Goal: Task Accomplishment & Management: Complete application form

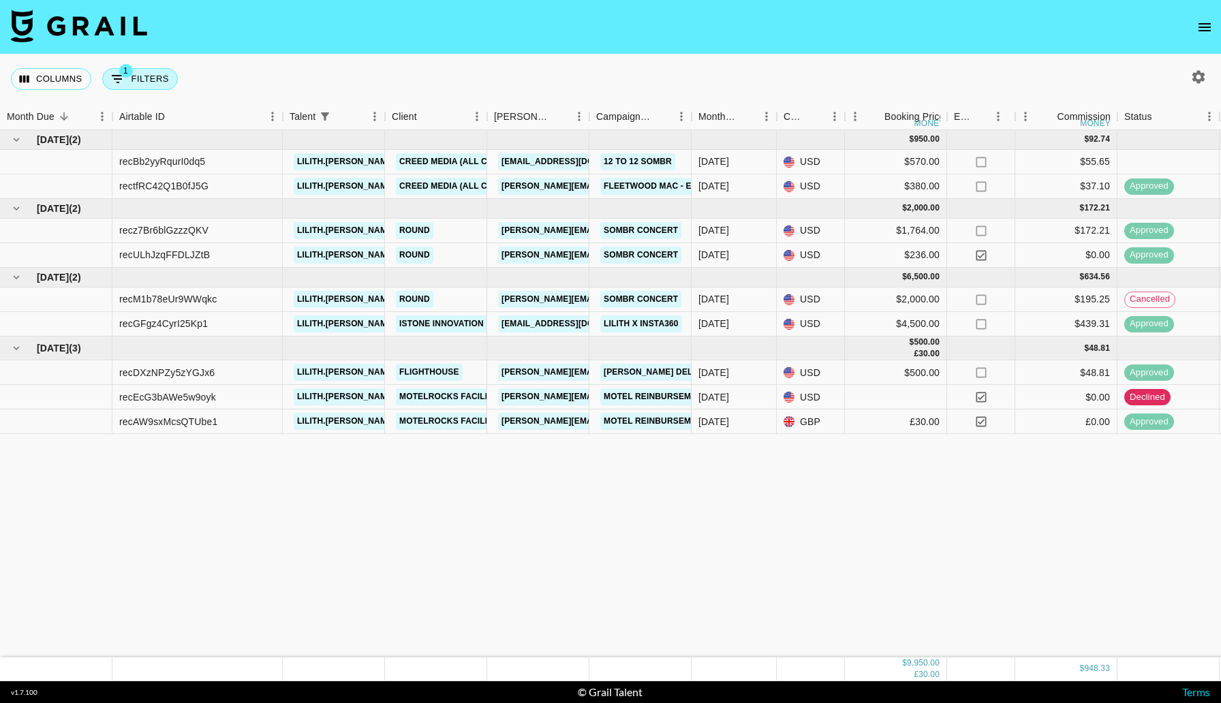
click at [144, 67] on div "Columns 1 Filters + Booking" at bounding box center [97, 78] width 172 height 49
click at [156, 80] on button "1 Filters" at bounding box center [140, 79] width 76 height 22
select select "talentName"
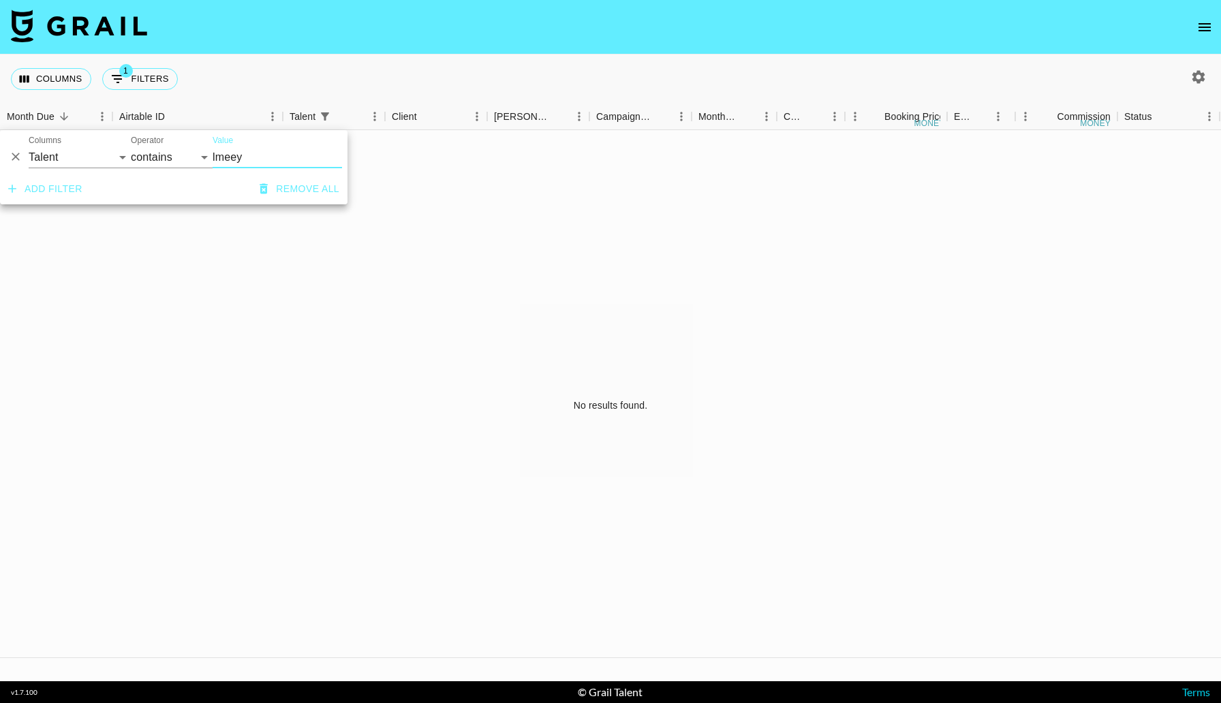
click at [216, 156] on input "lmeey" at bounding box center [277, 157] width 129 height 22
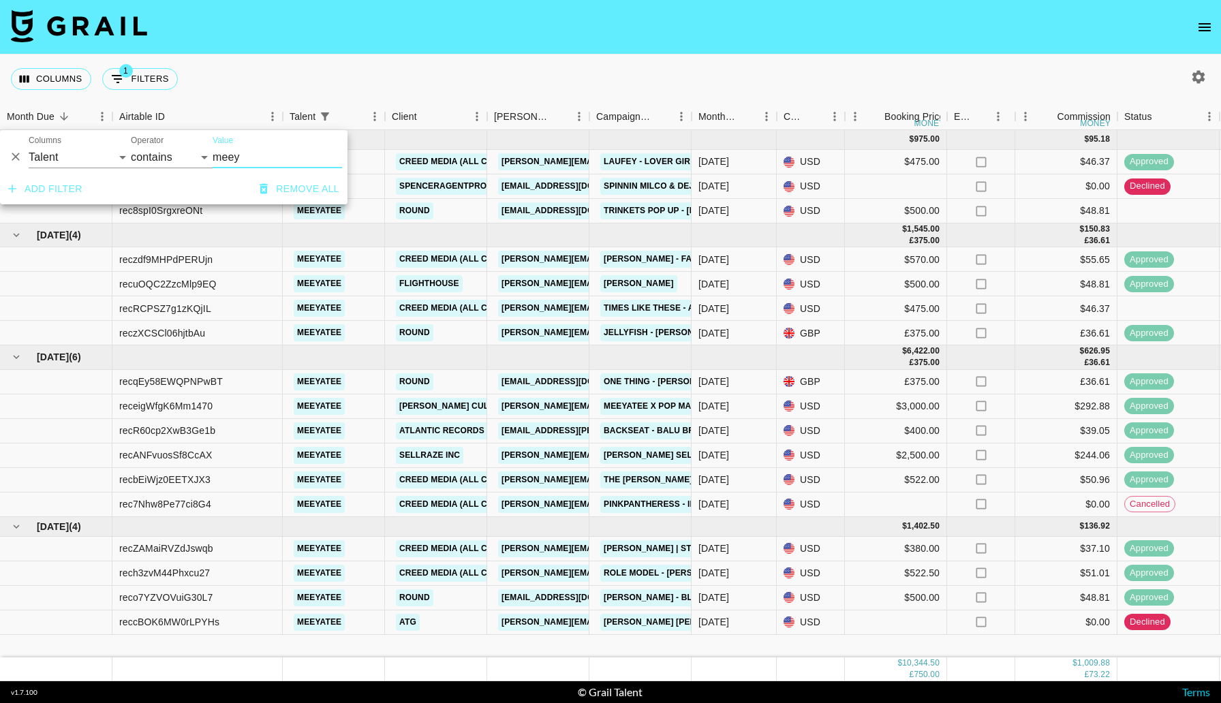
type input "meey"
click at [512, 30] on nav at bounding box center [610, 27] width 1221 height 54
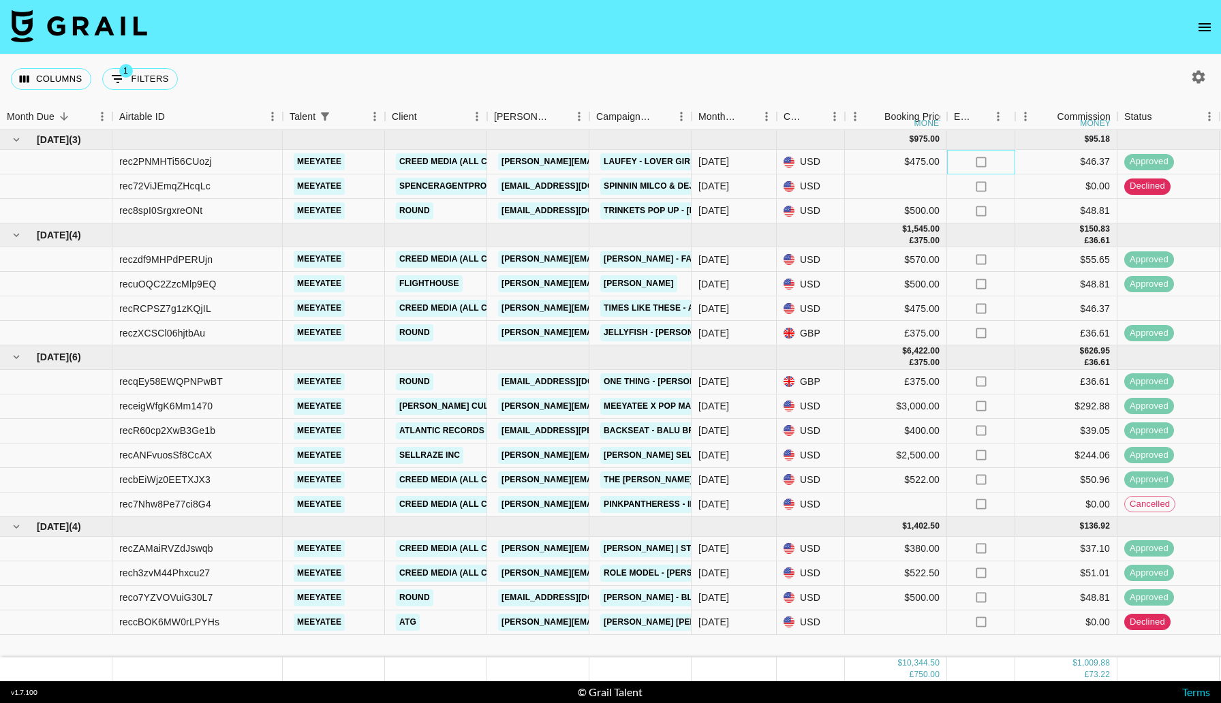
click at [972, 165] on div "no" at bounding box center [981, 162] width 68 height 25
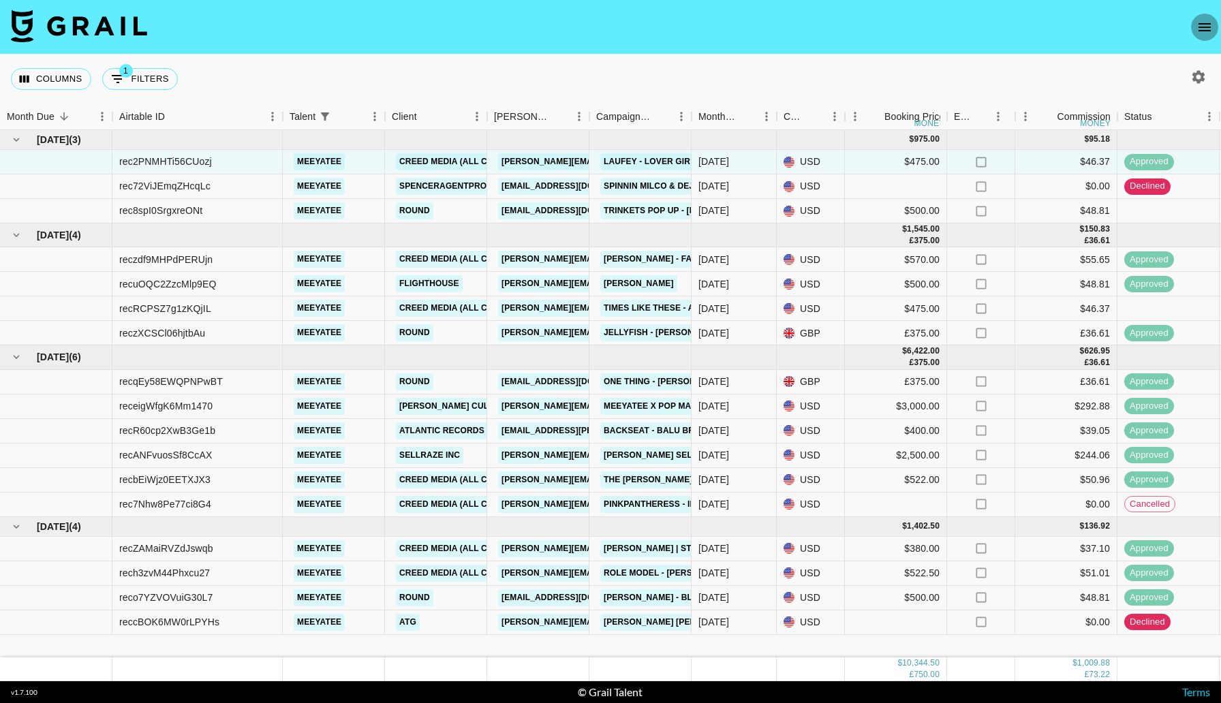
click at [1194, 28] on button "open drawer" at bounding box center [1204, 27] width 27 height 27
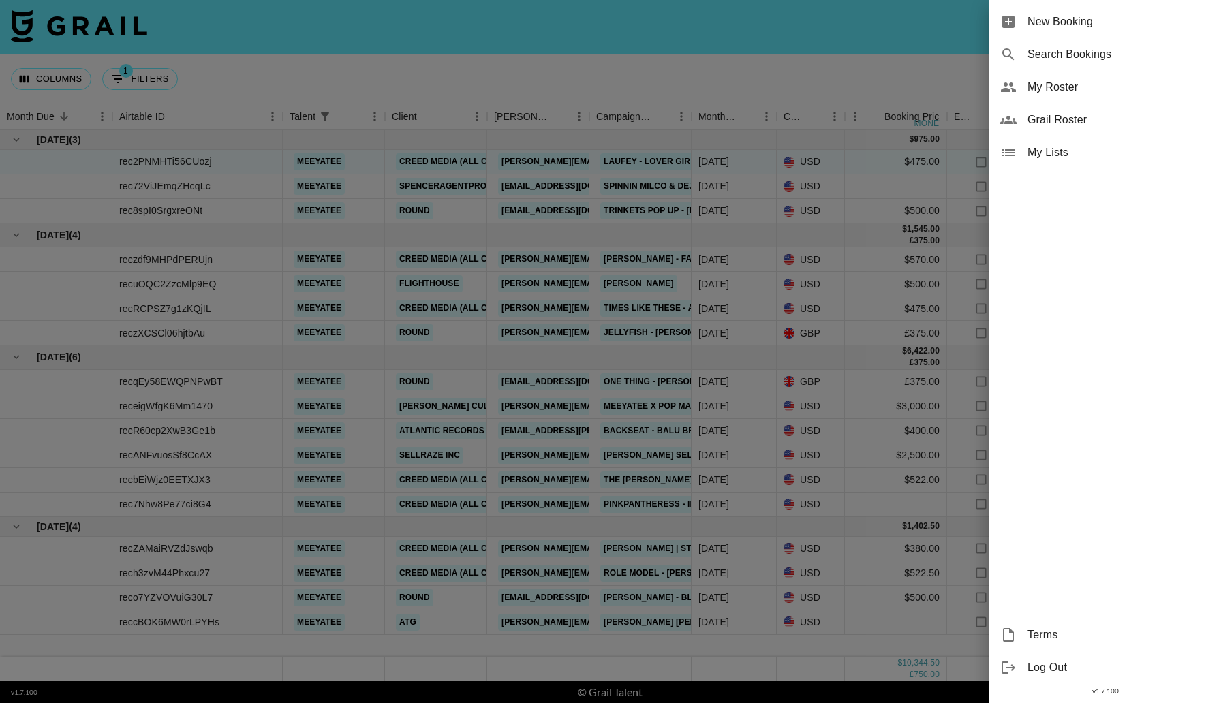
click at [1091, 24] on span "New Booking" at bounding box center [1118, 22] width 183 height 16
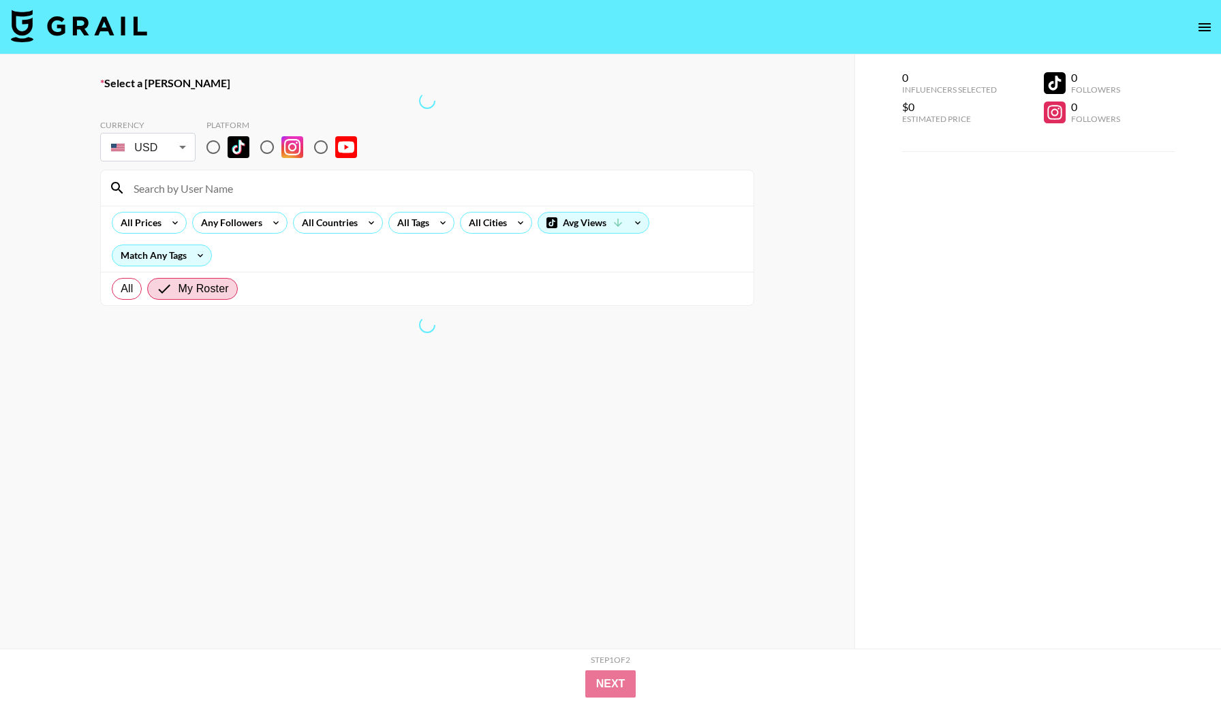
click at [213, 150] on input "radio" at bounding box center [213, 147] width 29 height 29
radio input "true"
click at [275, 189] on input at bounding box center [435, 188] width 620 height 22
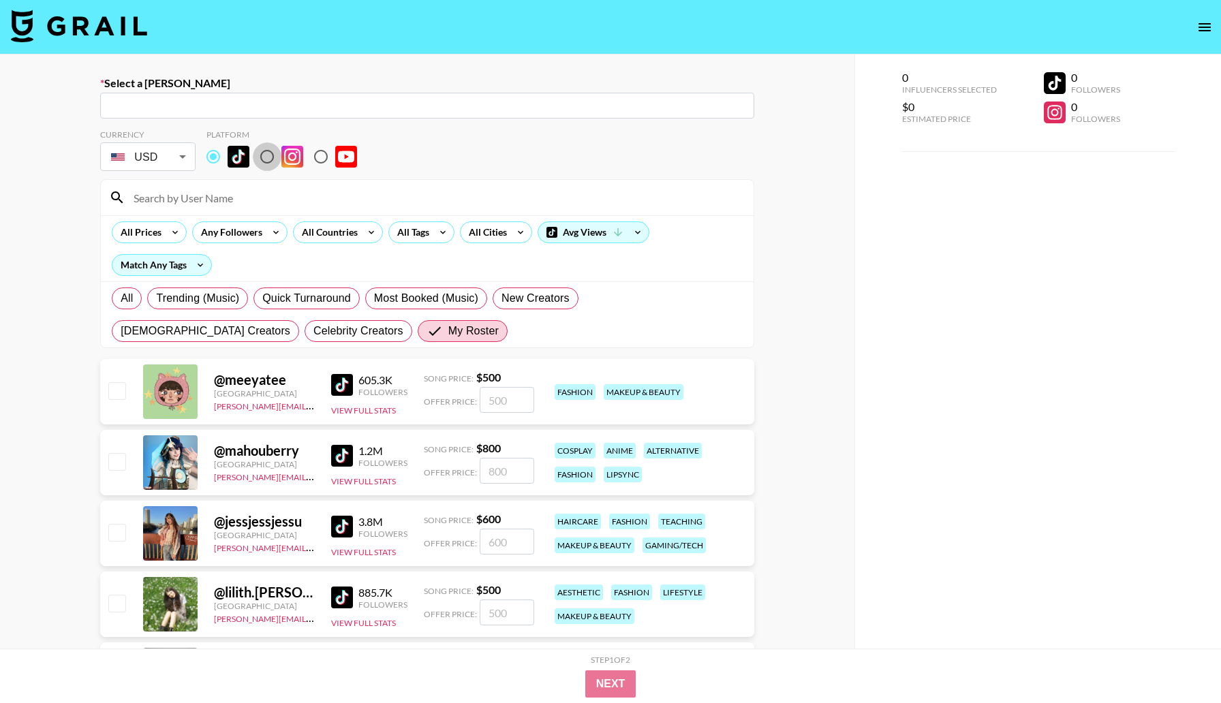
click at [271, 150] on input "radio" at bounding box center [267, 156] width 29 height 29
radio input "true"
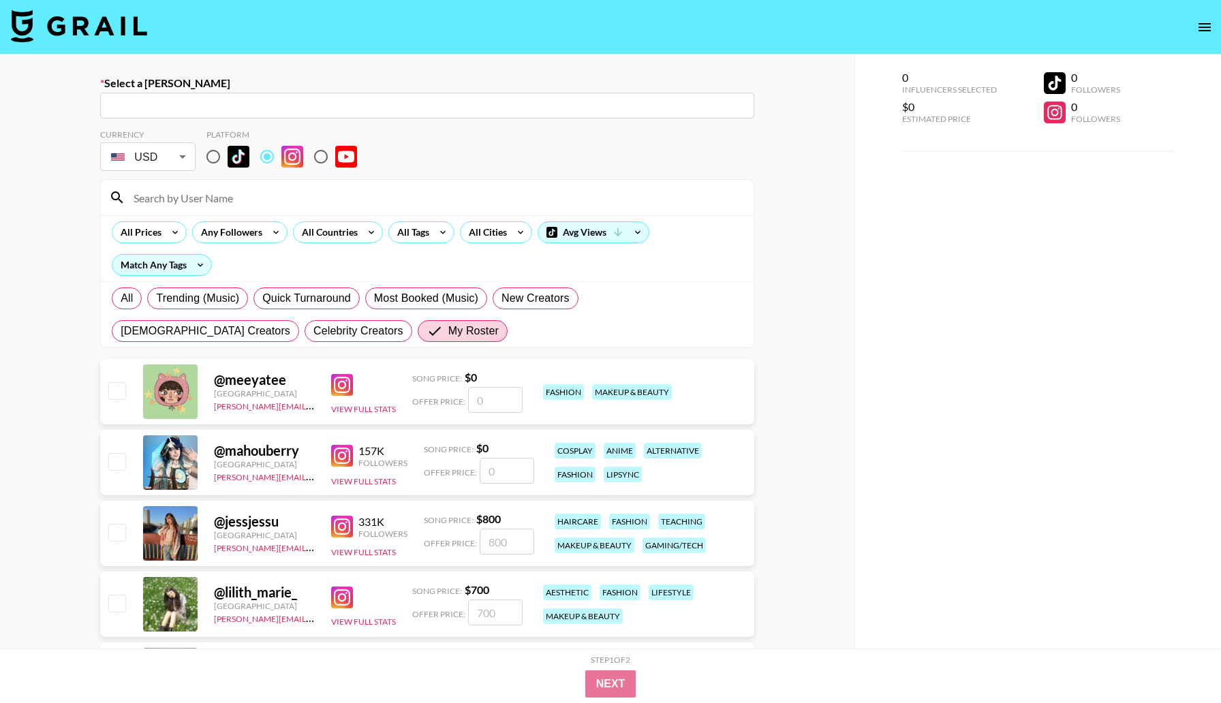
click at [270, 107] on input "text" at bounding box center [427, 106] width 638 height 16
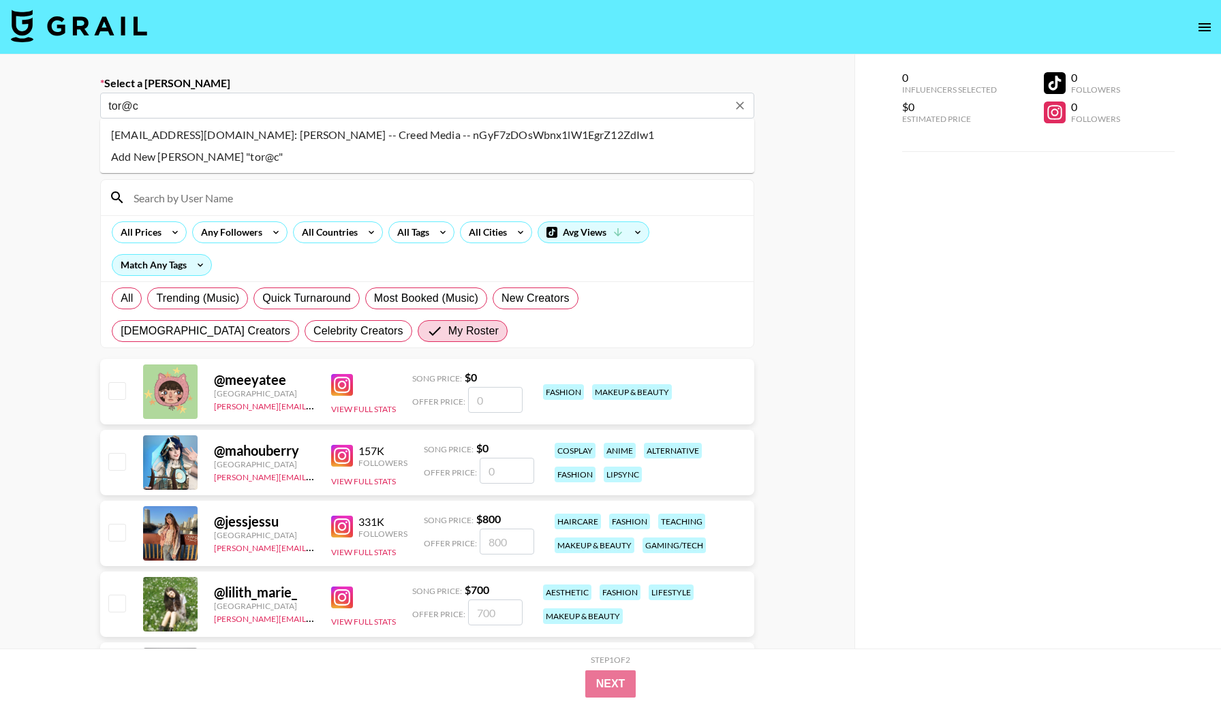
click at [288, 128] on li "tor@creedmedia.com: Tor Johnson -- Creed Media -- nGyF7zDOsWbnx1lW1EgrZ12ZdIw1" at bounding box center [427, 135] width 654 height 22
type input "tor@creedmedia.com: Tor Johnson -- Creed Media -- nGyF7zDOsWbnx1lW1EgrZ12ZdIw1"
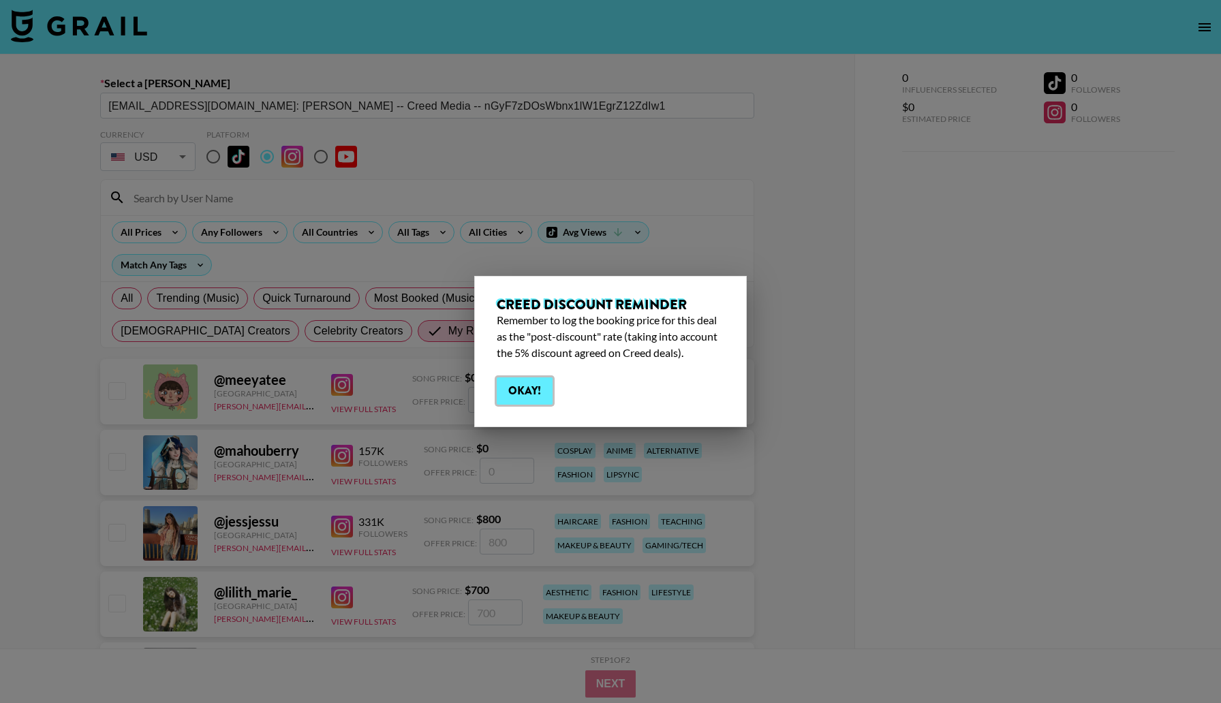
click at [497, 392] on button "Okay!" at bounding box center [525, 390] width 56 height 27
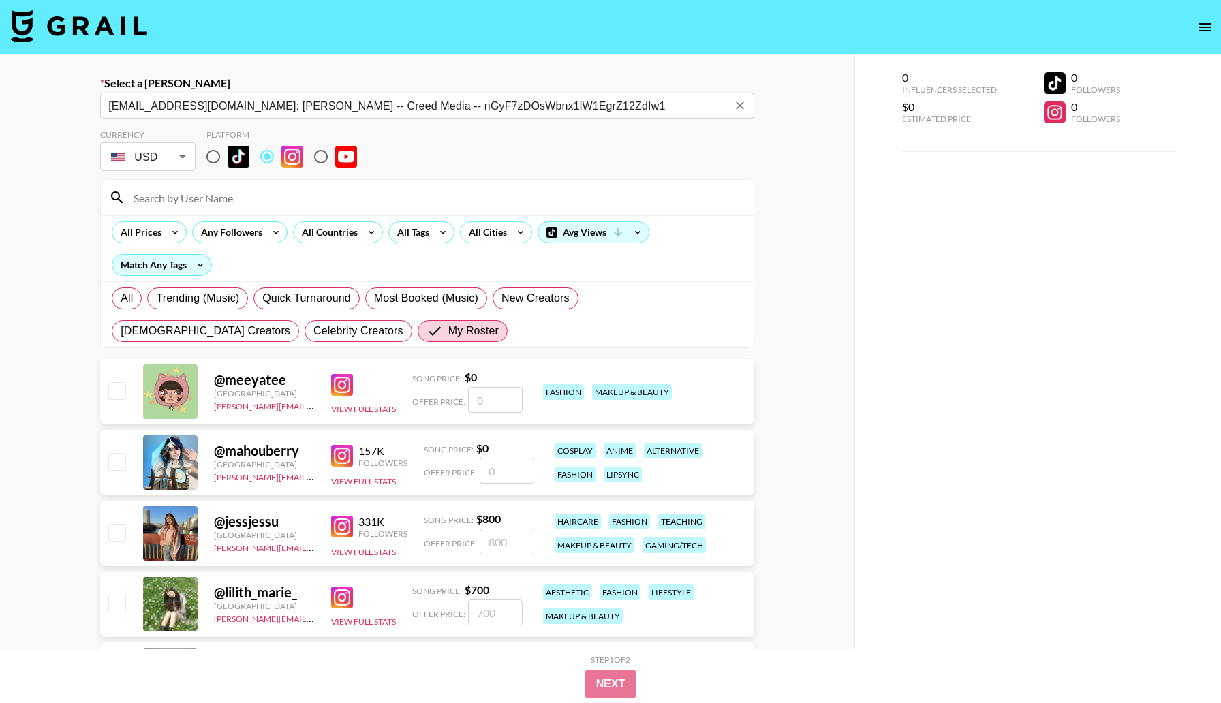
click at [110, 390] on input "checkbox" at bounding box center [116, 390] width 16 height 16
click at [117, 388] on input "checkbox" at bounding box center [116, 390] width 16 height 16
click at [492, 403] on input "number" at bounding box center [495, 400] width 54 height 26
checkbox input "true"
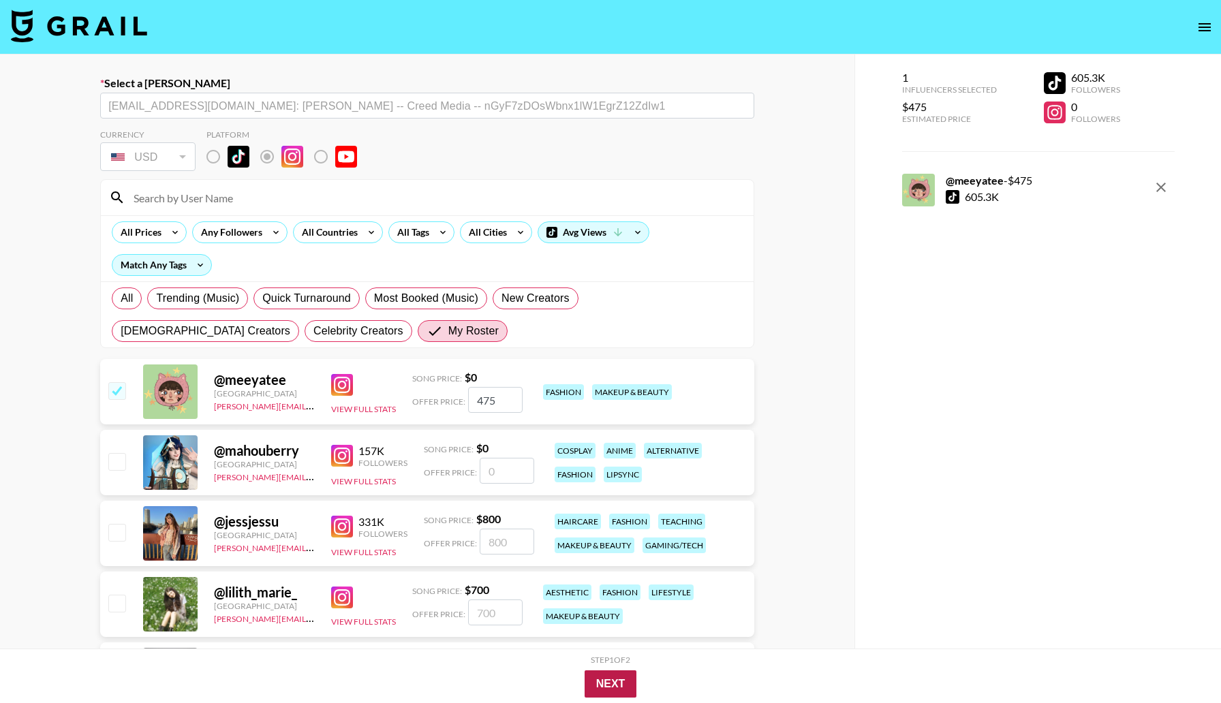
type input "475"
click at [599, 683] on button "Next" at bounding box center [611, 683] width 52 height 27
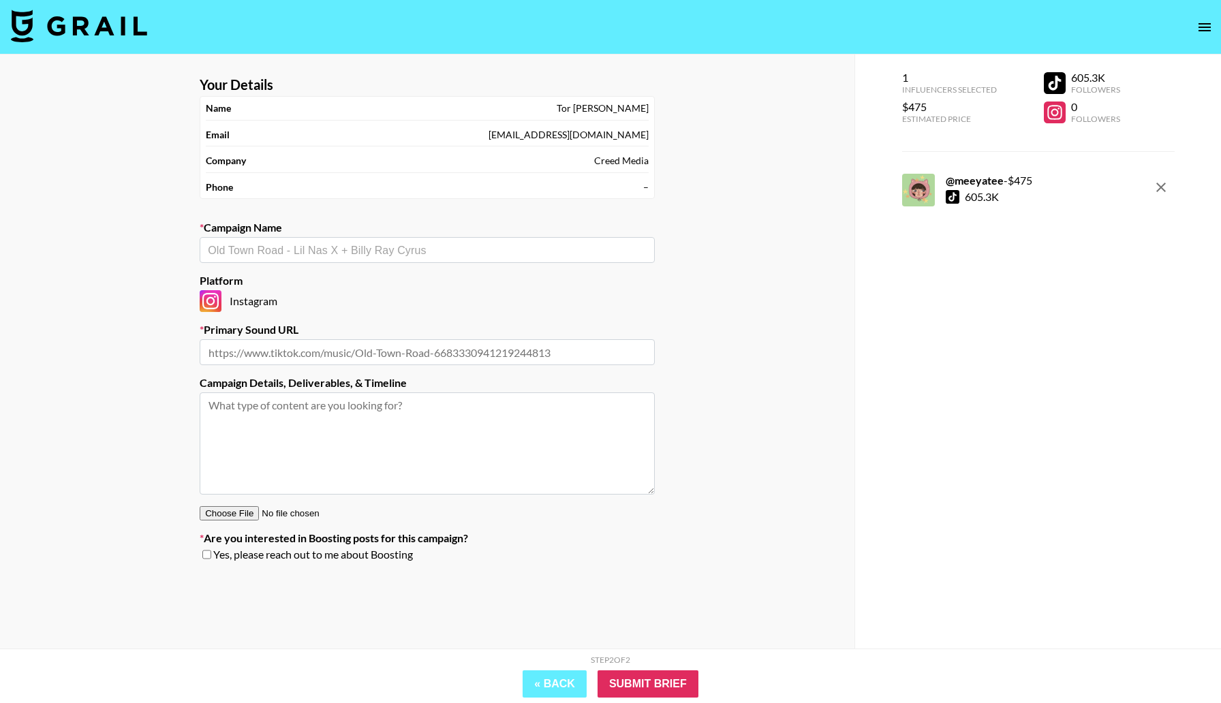
click at [443, 243] on input "text" at bounding box center [427, 251] width 439 height 16
click at [396, 234] on label "Campaign Name" at bounding box center [427, 228] width 455 height 14
click at [396, 237] on div "​" at bounding box center [427, 250] width 455 height 26
click at [410, 273] on li "Add New Campaign: "Laufey - lovergirl"" at bounding box center [427, 279] width 455 height 22
type input "Laufey - lovergirl"
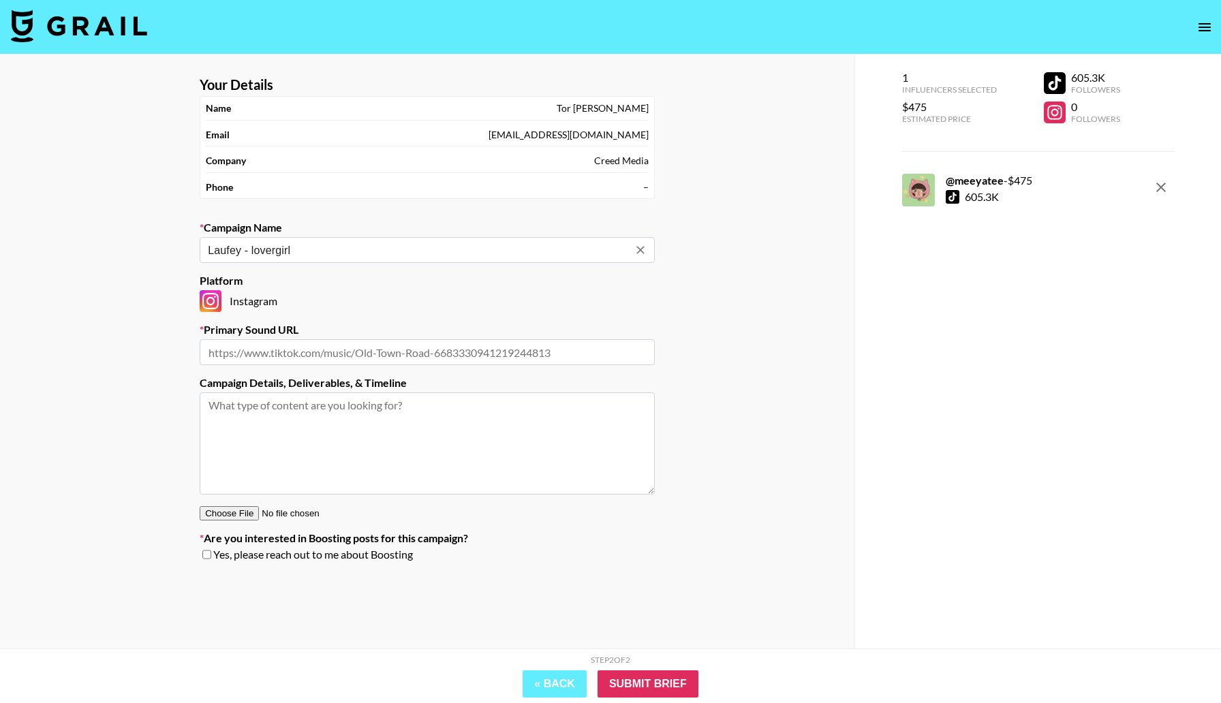
click at [352, 351] on input "text" at bounding box center [427, 352] width 455 height 26
paste input "https://www.instagram.com/reels/audio/1572265660396761/"
type input "https://www.instagram.com/reels/audio/1572265660396761/"
click at [664, 679] on input "Submit Brief" at bounding box center [647, 683] width 101 height 27
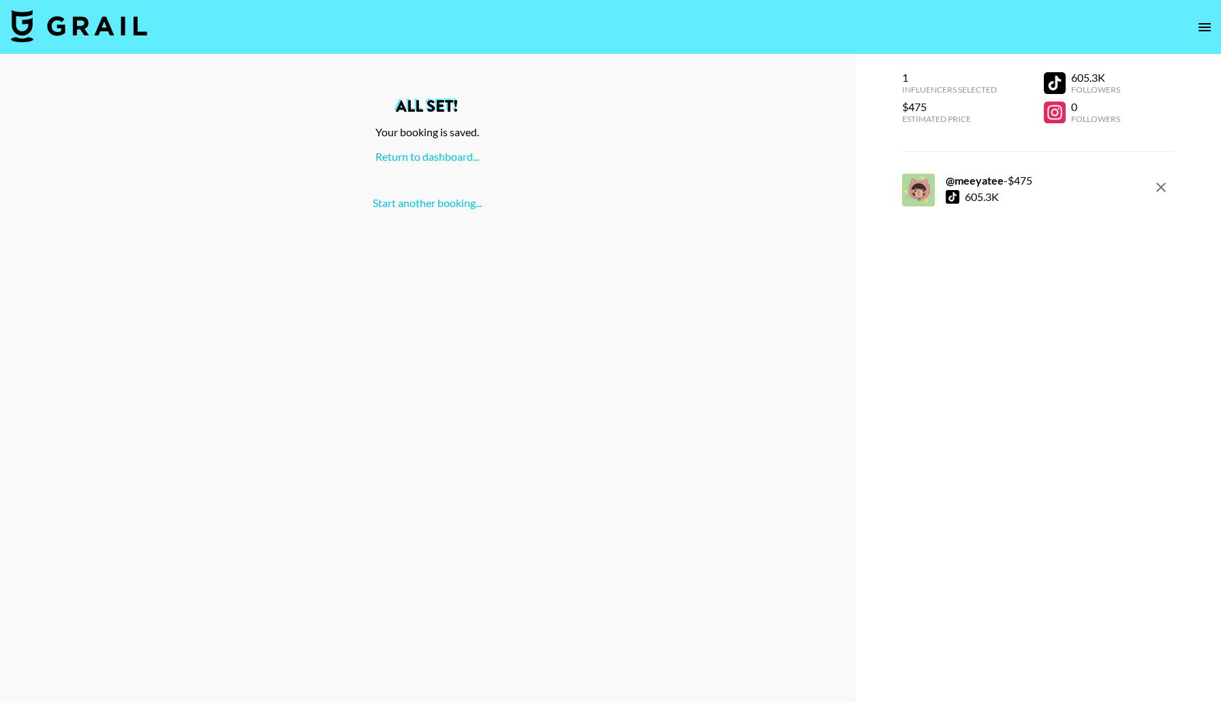
click at [418, 167] on div "All set! Your booking is saved. Return to dashboard... Start another booking..." at bounding box center [427, 154] width 832 height 112
click at [416, 152] on link "Return to dashboard..." at bounding box center [427, 156] width 104 height 13
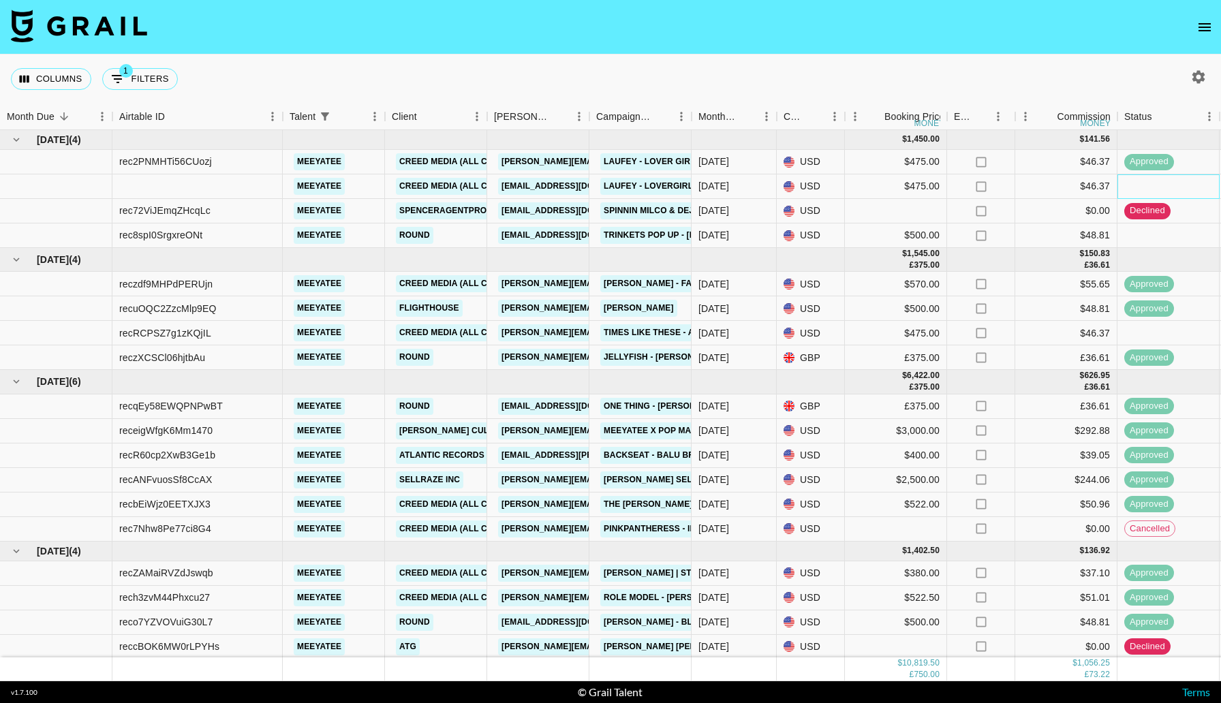
click at [1175, 185] on div at bounding box center [1168, 186] width 102 height 25
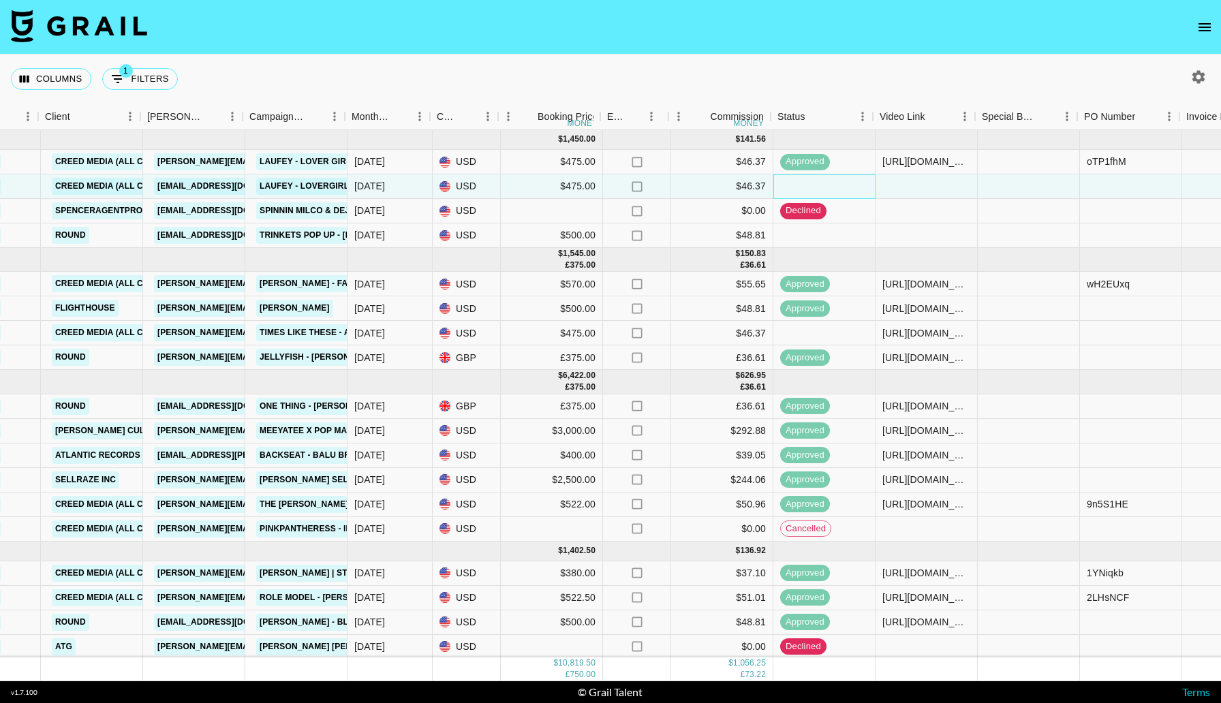
scroll to position [0, 360]
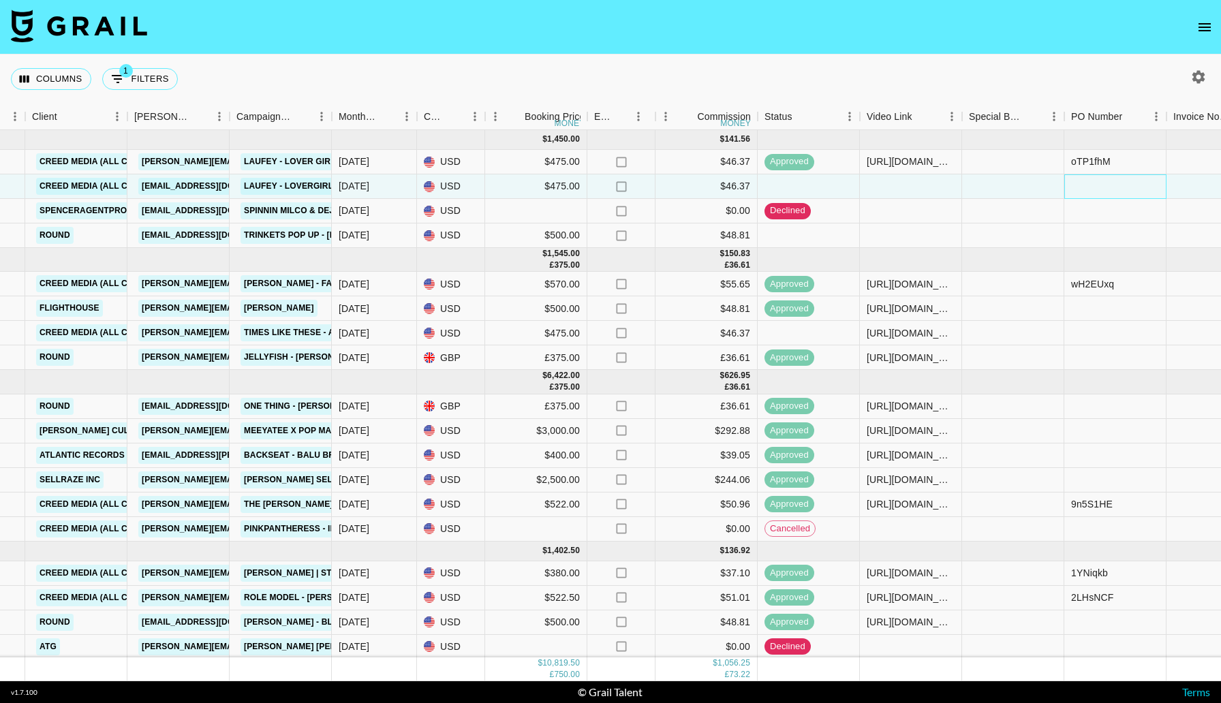
click at [1068, 190] on div at bounding box center [1115, 186] width 102 height 25
click at [912, 191] on div at bounding box center [911, 186] width 102 height 25
click at [872, 186] on input "vhttps://[DOMAIN_NAME][URL]" at bounding box center [910, 186] width 100 height 11
type input "[URL][DOMAIN_NAME]"
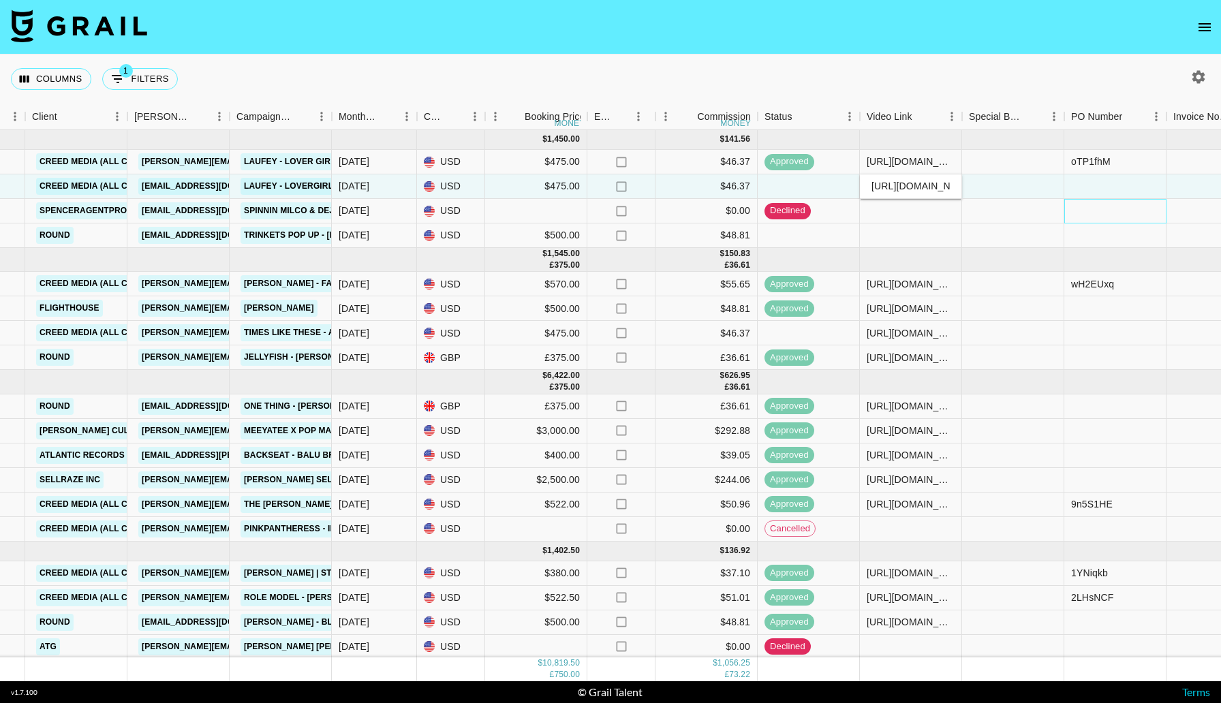
click at [1091, 199] on div at bounding box center [1115, 211] width 102 height 25
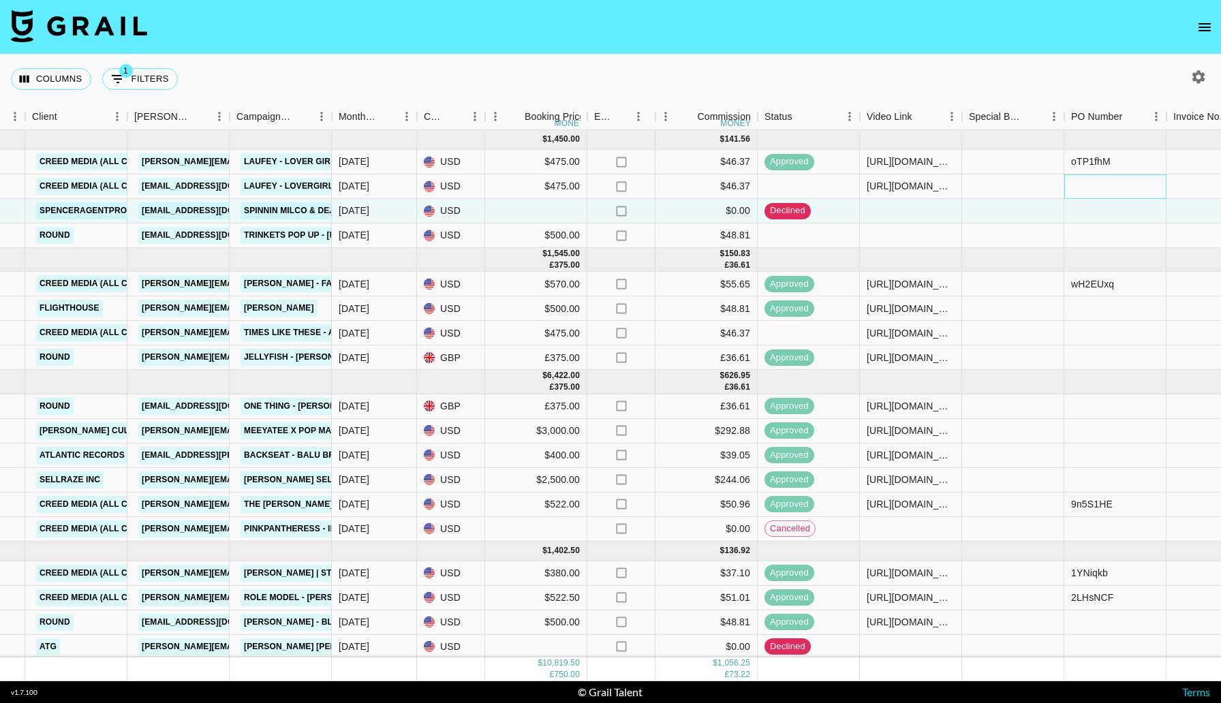
click at [1091, 189] on div at bounding box center [1115, 186] width 102 height 25
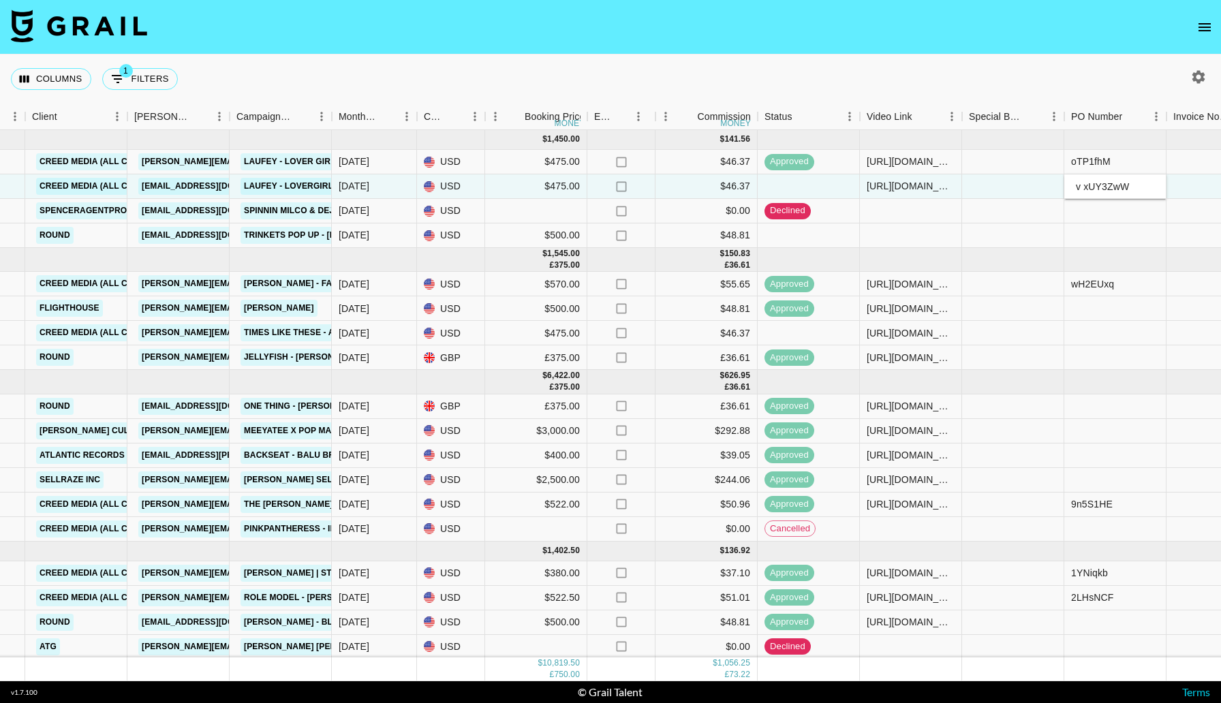
click at [1080, 185] on input "v xUY3ZwW" at bounding box center [1115, 186] width 100 height 11
type input "xUY3ZwW"
click at [1170, 185] on div at bounding box center [1217, 186] width 102 height 25
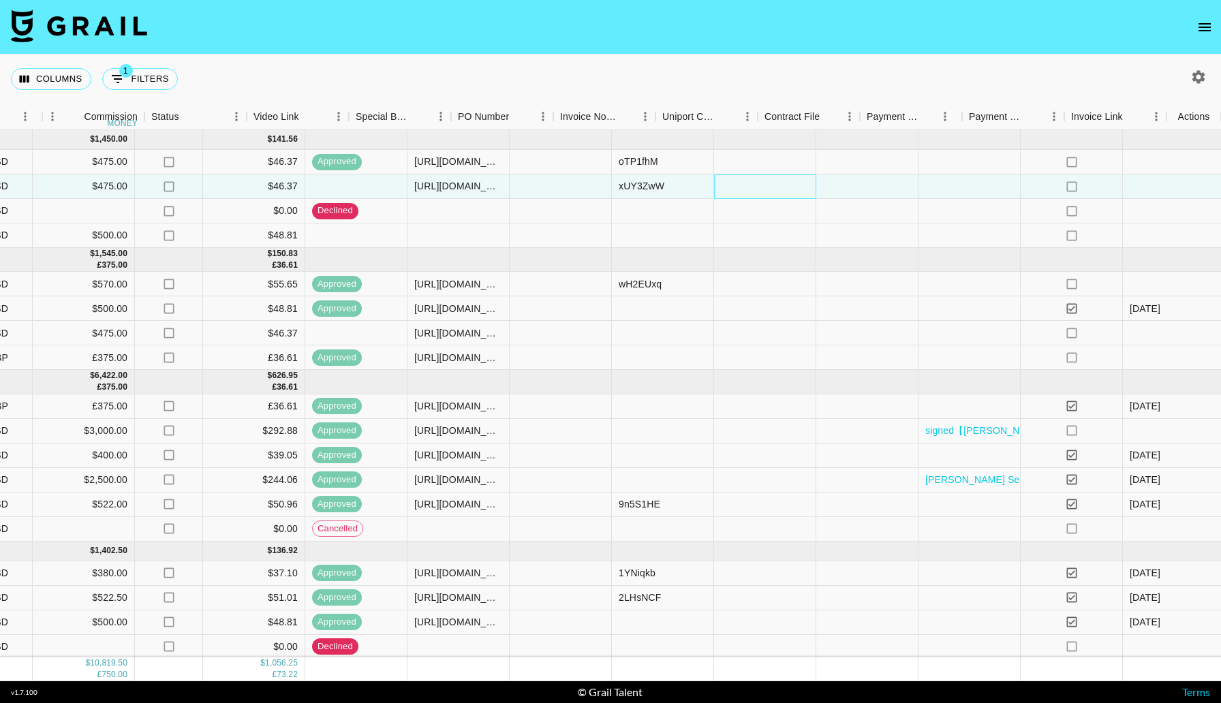
scroll to position [0, 973]
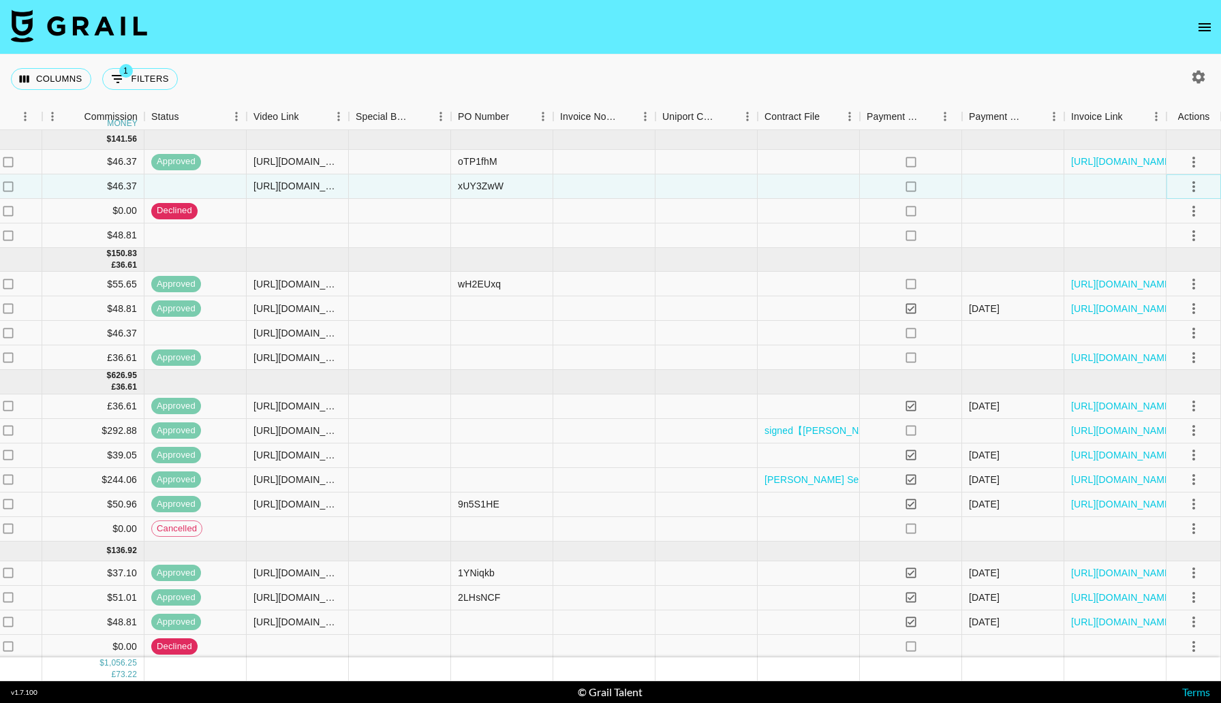
click at [1187, 187] on icon "select merge strategy" at bounding box center [1193, 186] width 16 height 16
click at [1187, 215] on li "Confirm" at bounding box center [1176, 216] width 89 height 25
click at [1172, 317] on div "Approve" at bounding box center [1164, 314] width 42 height 16
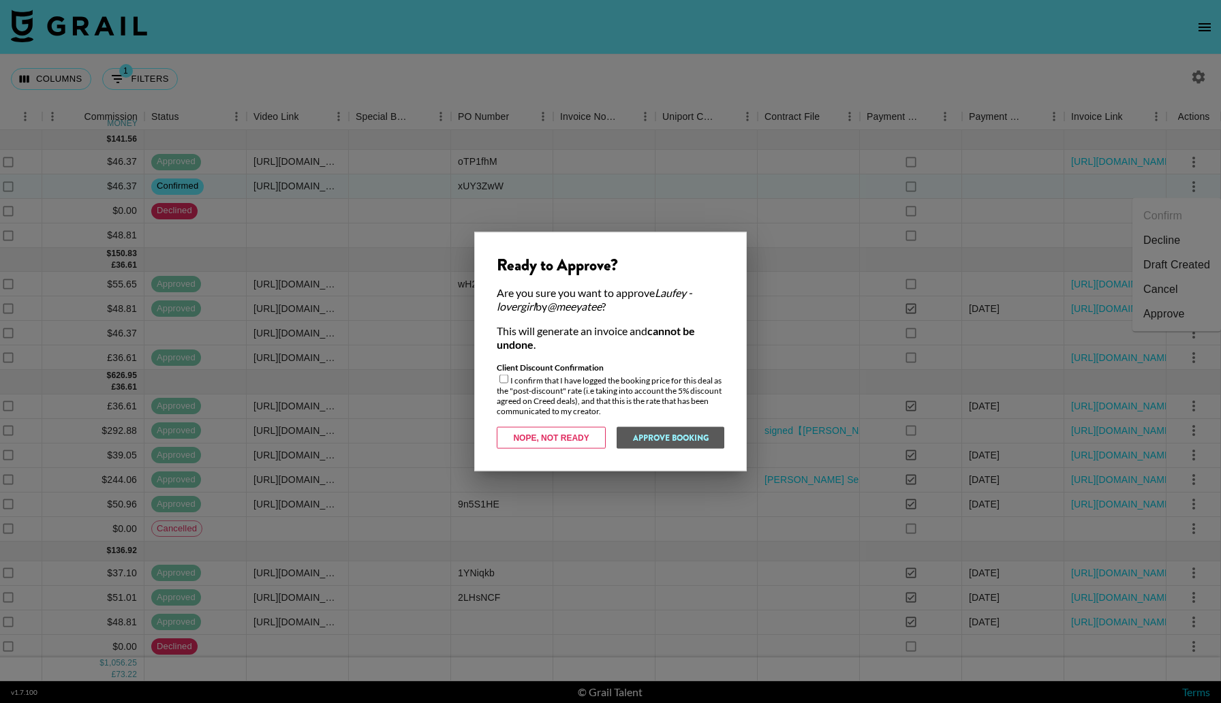
click at [504, 379] on input "checkbox" at bounding box center [503, 379] width 9 height 9
checkbox input "true"
click at [663, 431] on button "Approve Booking" at bounding box center [670, 438] width 108 height 22
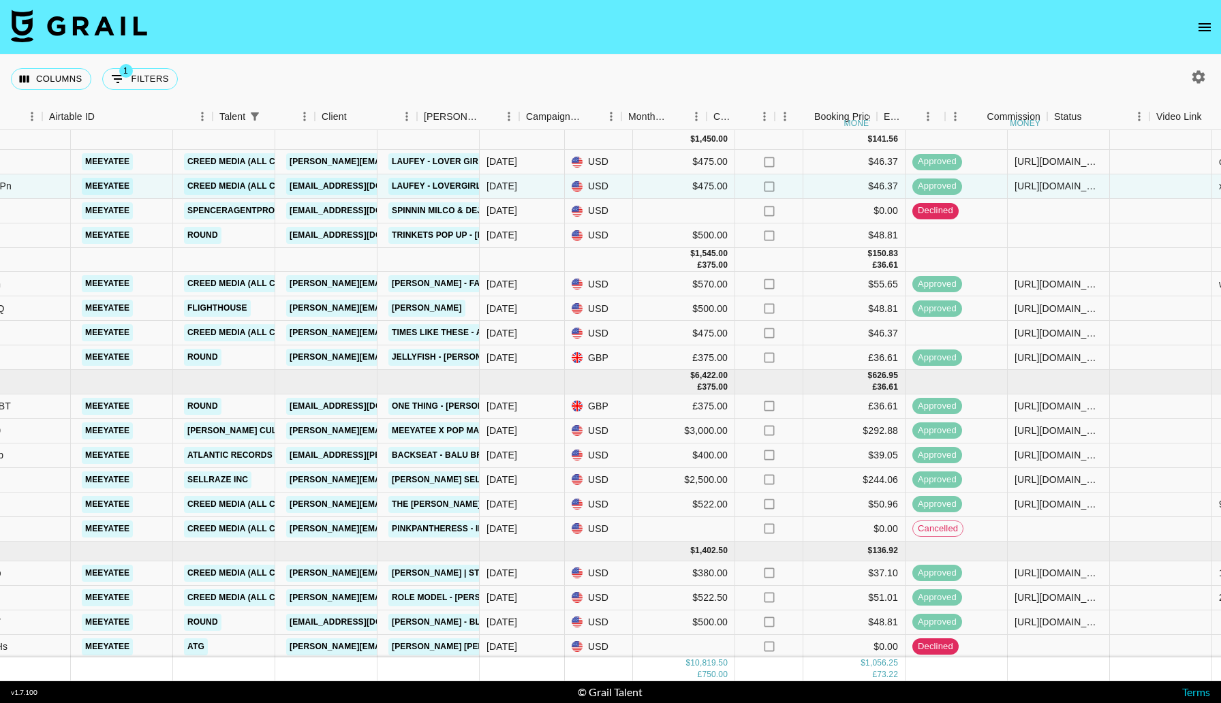
scroll to position [0, 70]
